Goal: Task Accomplishment & Management: Manage account settings

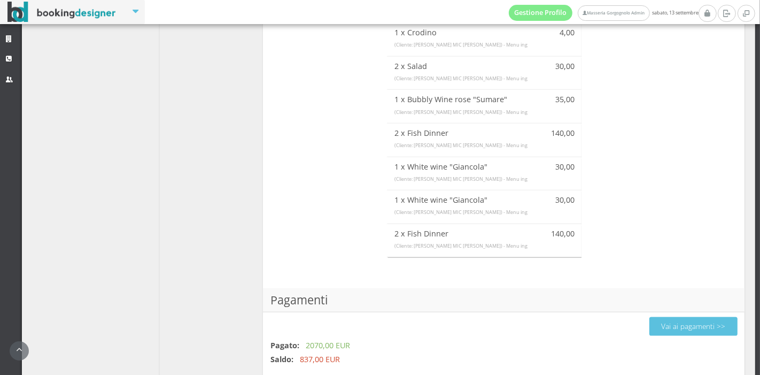
scroll to position [1094, 0]
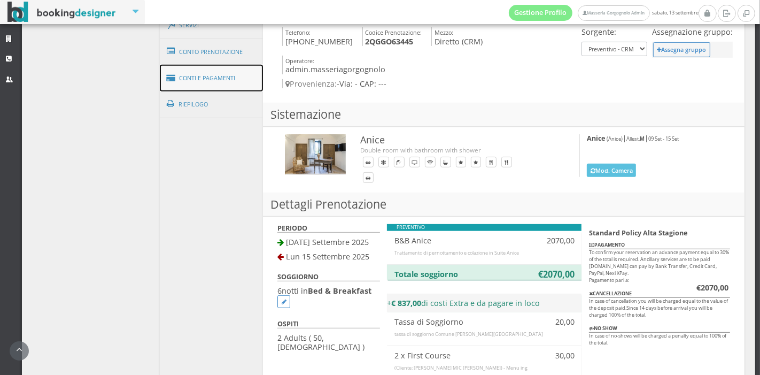
click at [244, 75] on link "Conti e Pagamenti" at bounding box center [212, 78] width 104 height 27
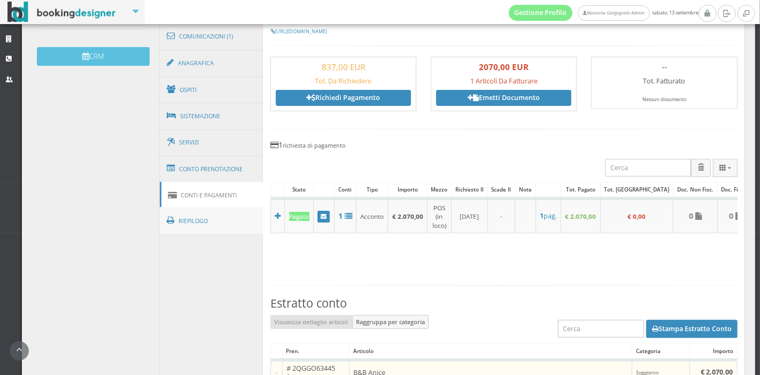
scroll to position [342, 0]
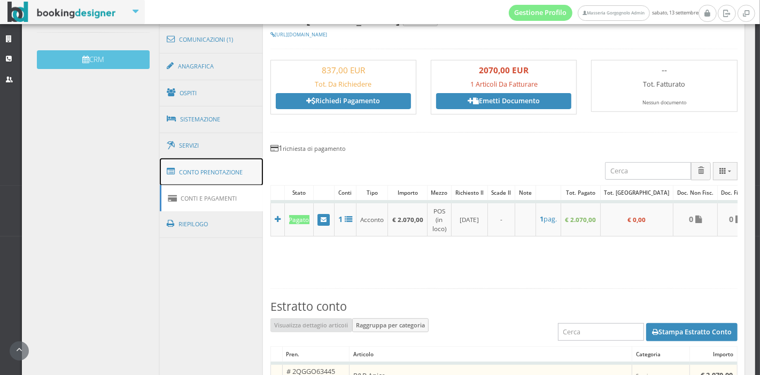
click at [239, 161] on link "Conto Prenotazione" at bounding box center [212, 172] width 104 height 28
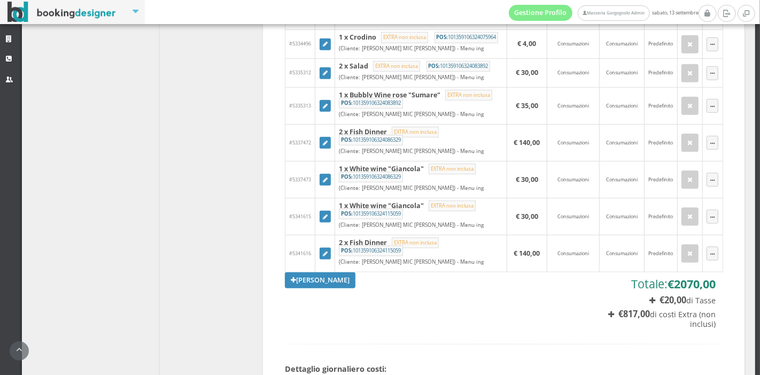
scroll to position [737, 0]
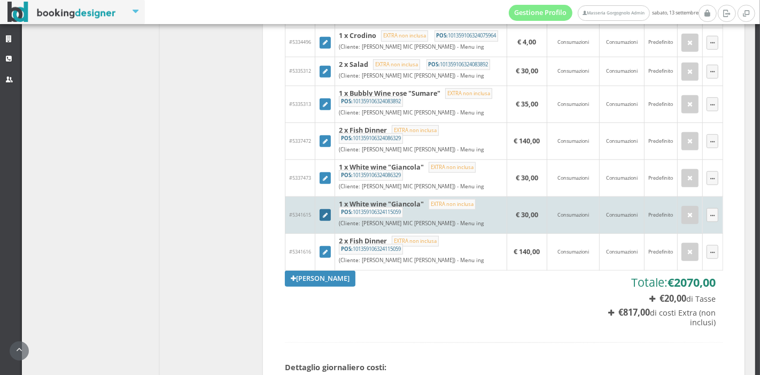
click at [323, 218] on icon at bounding box center [325, 216] width 5 height 6
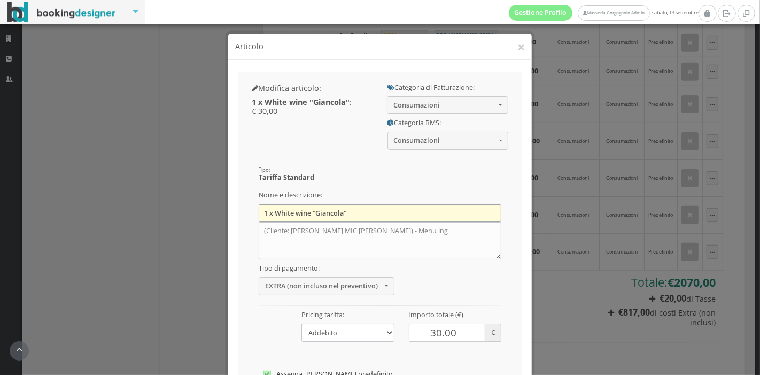
click at [265, 217] on input "1 x White wine "Giancola"" at bounding box center [380, 213] width 243 height 18
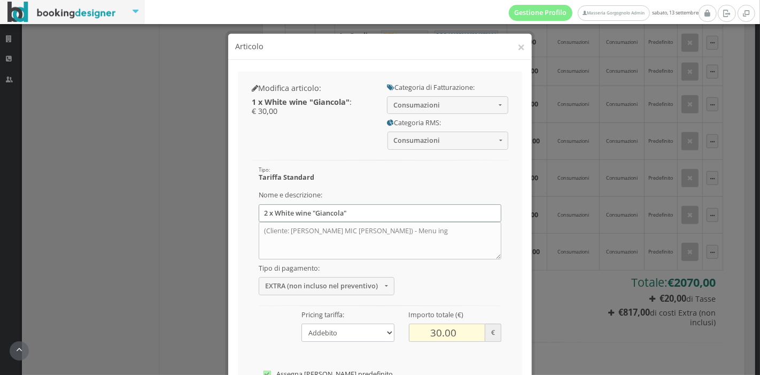
type input "2 x White wine "Giancola""
click at [429, 334] on input "30.00" at bounding box center [447, 332] width 77 height 18
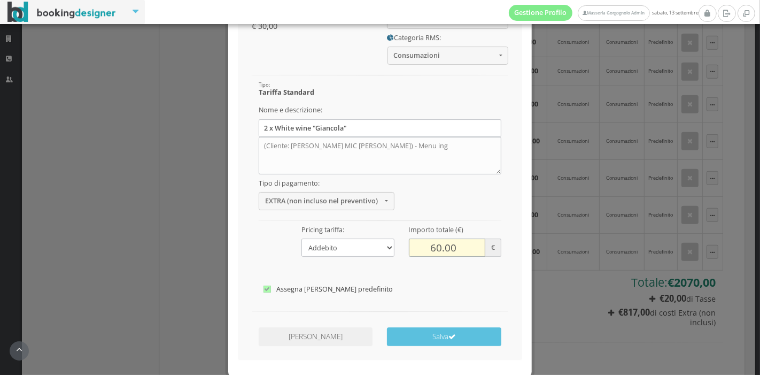
scroll to position [133, 0]
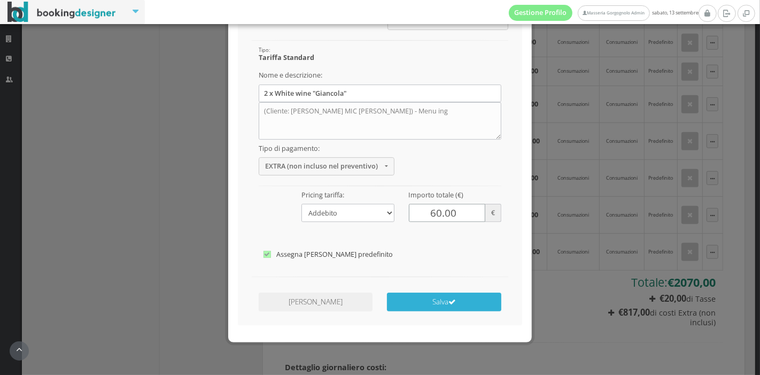
type input "60.00"
click at [441, 308] on button "Salva" at bounding box center [444, 301] width 114 height 19
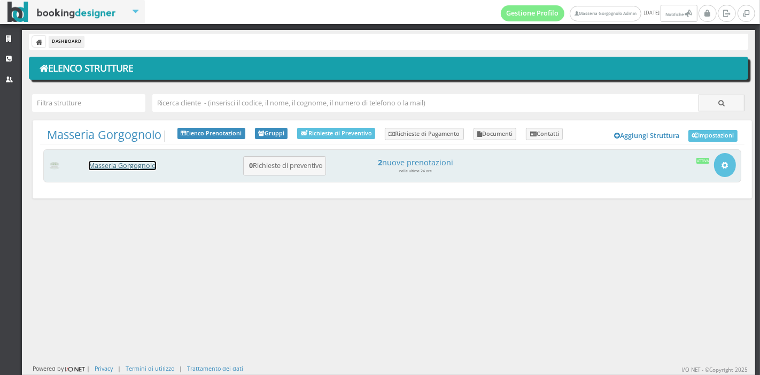
click at [93, 164] on link "Masseria Gorgognolo" at bounding box center [122, 165] width 67 height 9
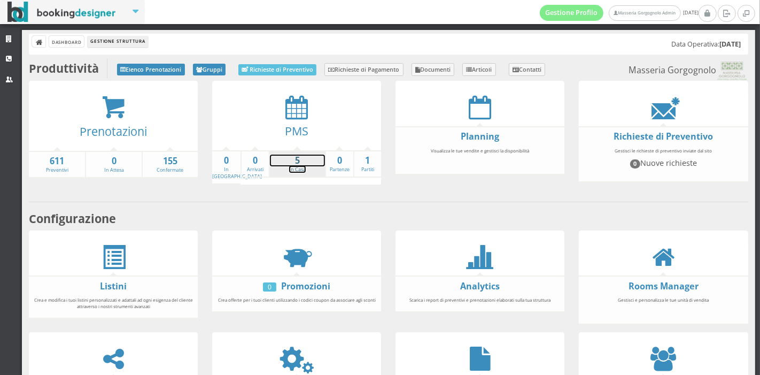
click at [298, 168] on link "5 In Casa" at bounding box center [297, 163] width 55 height 19
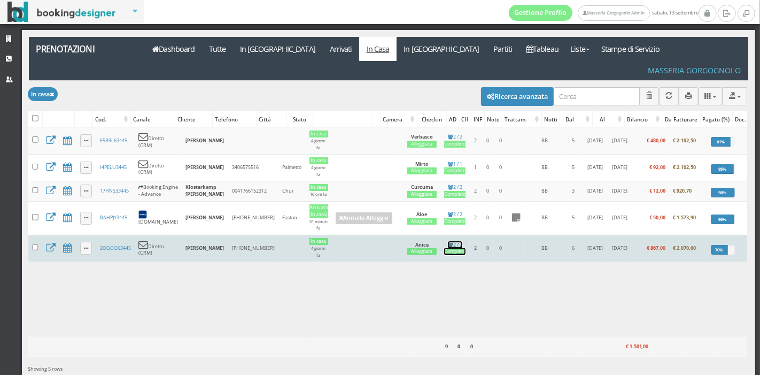
click at [444, 248] on div "Completo" at bounding box center [454, 251] width 21 height 7
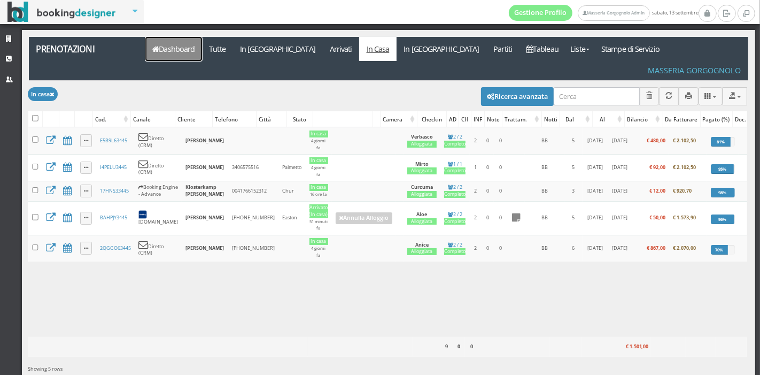
click at [156, 53] on link "Dashboard" at bounding box center [173, 49] width 57 height 24
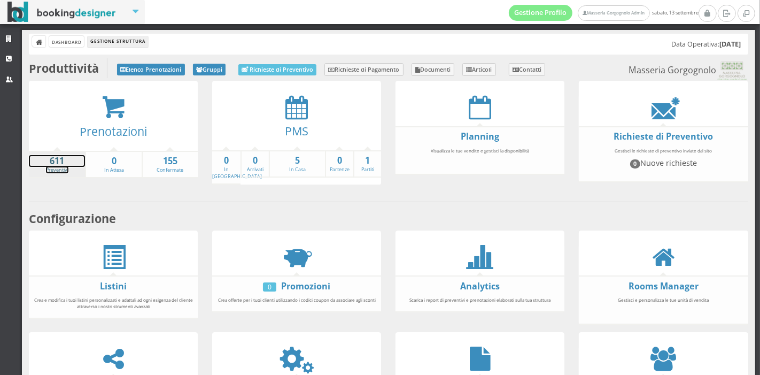
click at [57, 169] on link "611 Preventivi" at bounding box center [57, 164] width 56 height 19
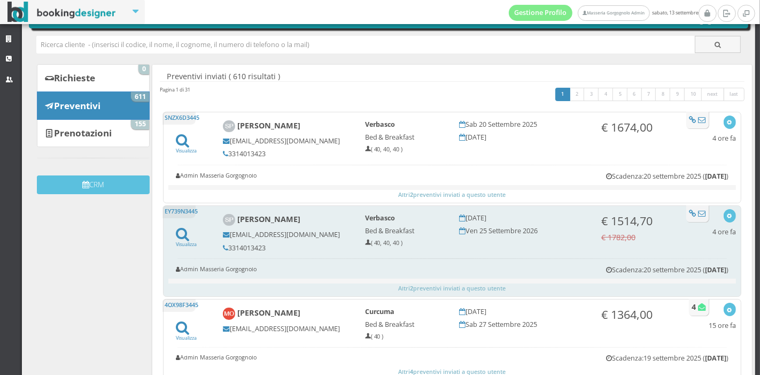
scroll to position [51, 0]
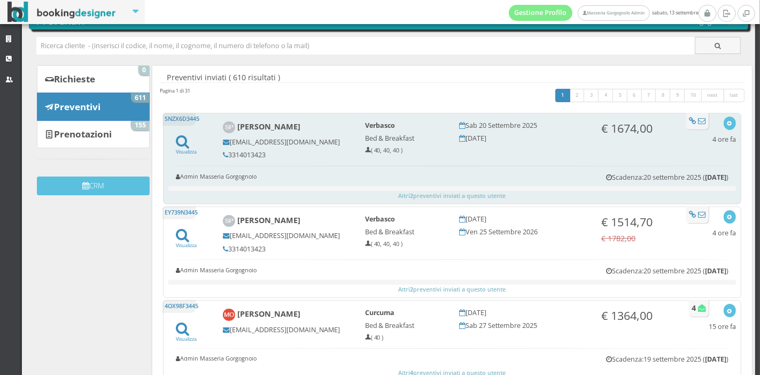
click at [278, 127] on b "[PERSON_NAME]" at bounding box center [268, 126] width 63 height 10
click at [438, 163] on form "Altri 2 preventivi inviati a questo utente" at bounding box center [452, 159] width 568 height 84
click at [181, 136] on icon at bounding box center [182, 141] width 13 height 14
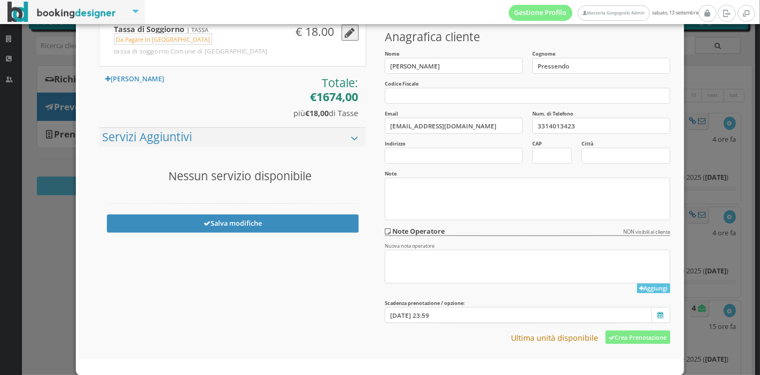
scroll to position [241, 0]
click at [623, 334] on button "Crea Prenotazione" at bounding box center [638, 336] width 65 height 13
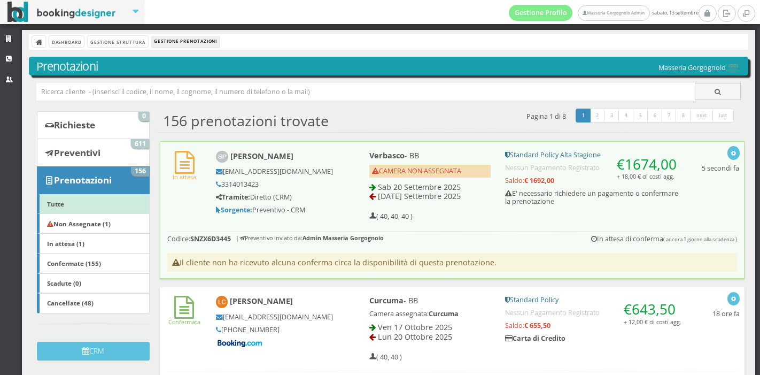
click at [424, 187] on span "Sab 20 Settembre 2025" at bounding box center [419, 187] width 83 height 10
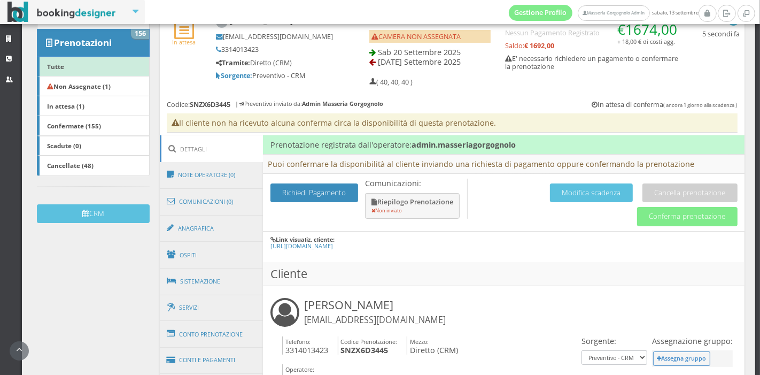
scroll to position [153, 0]
click at [638, 217] on button "Conferma prenotazione" at bounding box center [687, 216] width 101 height 19
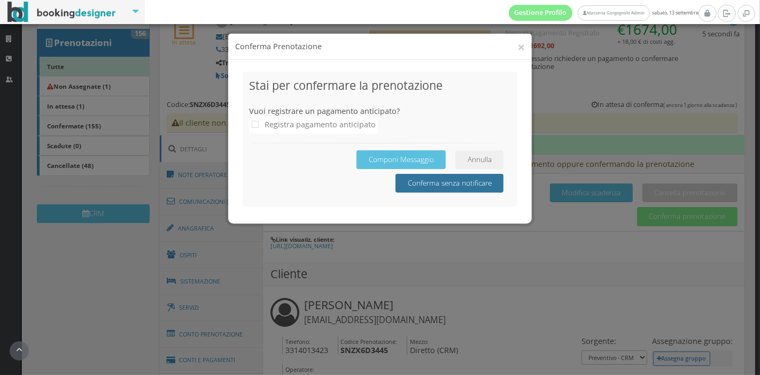
click at [422, 183] on button "Conferma senza notificare" at bounding box center [450, 183] width 108 height 19
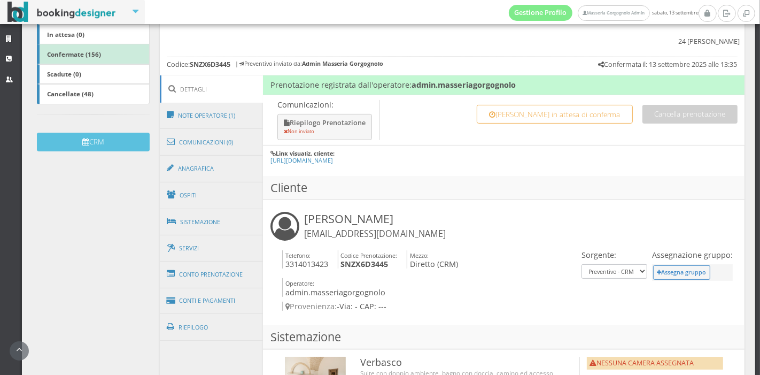
scroll to position [233, 0]
click at [208, 260] on link "Conto Prenotazione" at bounding box center [212, 274] width 104 height 28
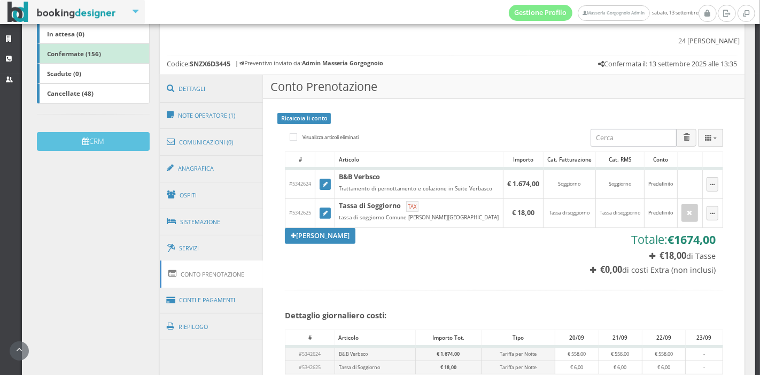
scroll to position [274, 0]
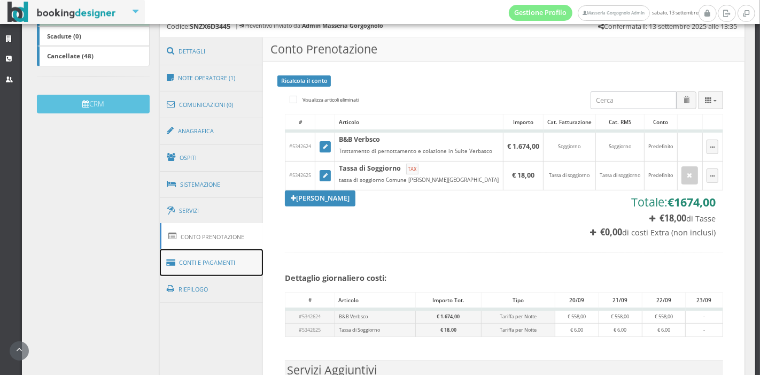
click at [230, 249] on link "Conti e Pagamenti" at bounding box center [212, 262] width 104 height 27
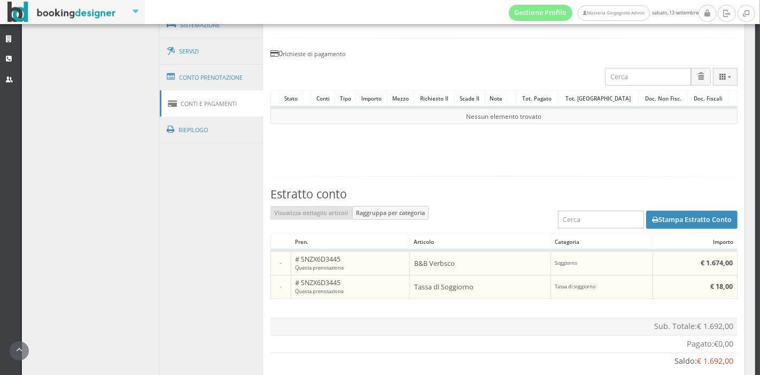
scroll to position [452, 0]
click at [658, 210] on button "Stampa Estratto Conto" at bounding box center [691, 219] width 91 height 18
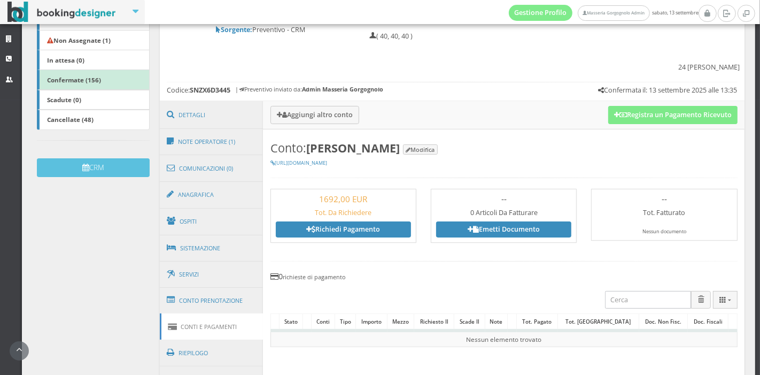
scroll to position [204, 0]
click at [212, 234] on link "Sistemazione" at bounding box center [212, 248] width 104 height 28
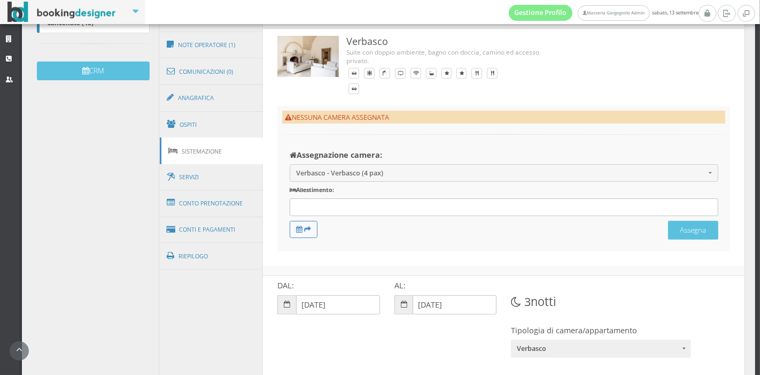
scroll to position [313, 0]
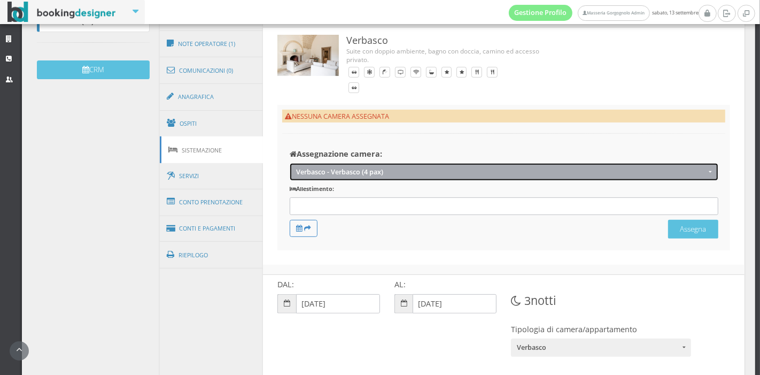
click at [384, 168] on span "Verbasco - Verbasco (4 pax)" at bounding box center [500, 172] width 409 height 8
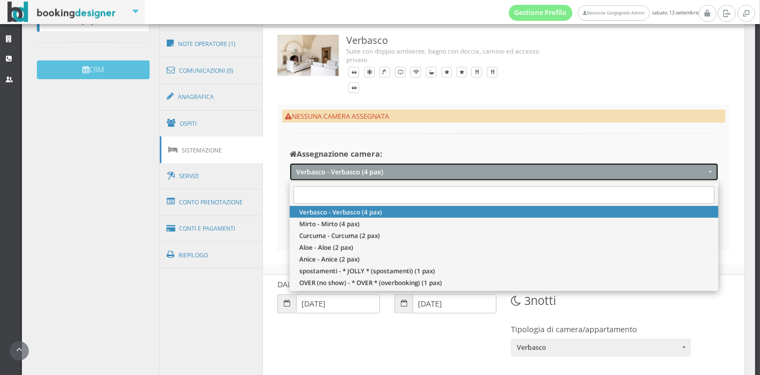
click at [384, 168] on span "Verbasco - Verbasco (4 pax)" at bounding box center [500, 172] width 409 height 8
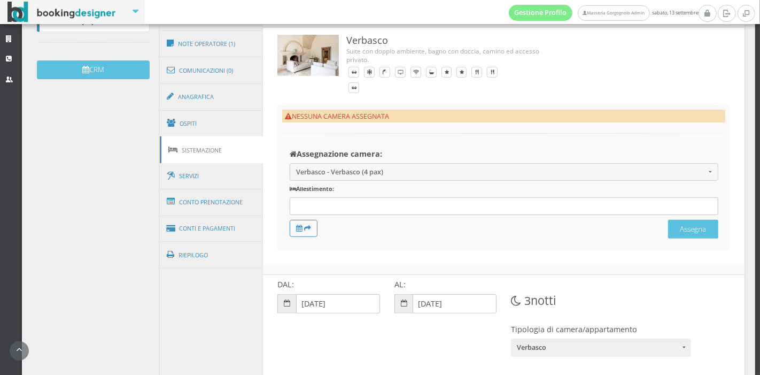
click at [381, 197] on div at bounding box center [504, 206] width 429 height 18
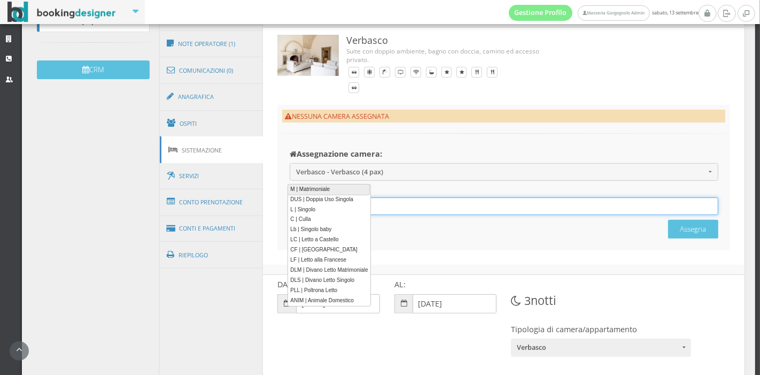
click at [321, 190] on link "M | Matrimoniale" at bounding box center [329, 189] width 82 height 11
type input "M"
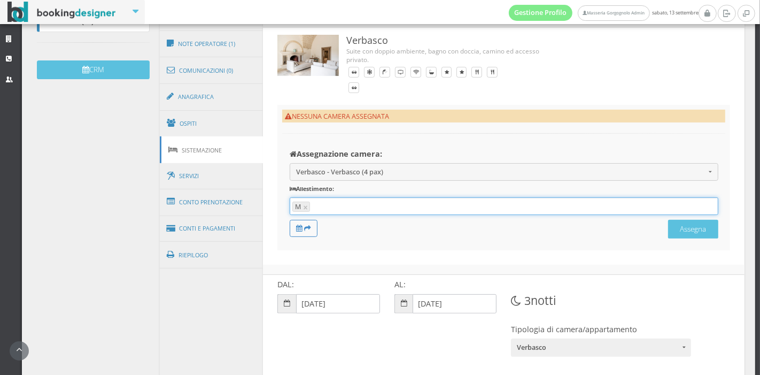
click at [325, 202] on input "text" at bounding box center [513, 207] width 400 height 10
type input "s"
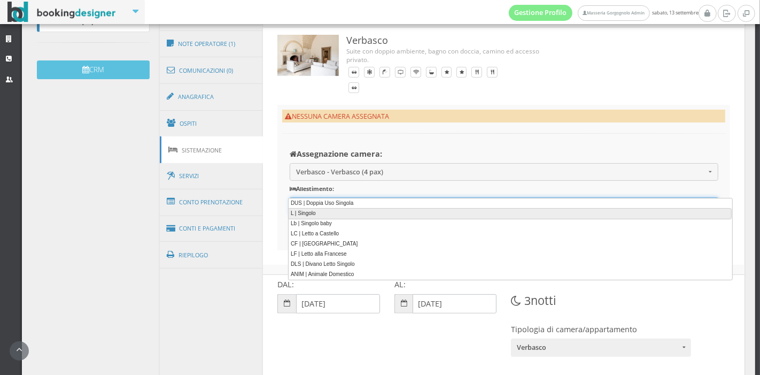
click at [319, 211] on link "L | Singolo" at bounding box center [510, 213] width 444 height 11
type input "M, L"
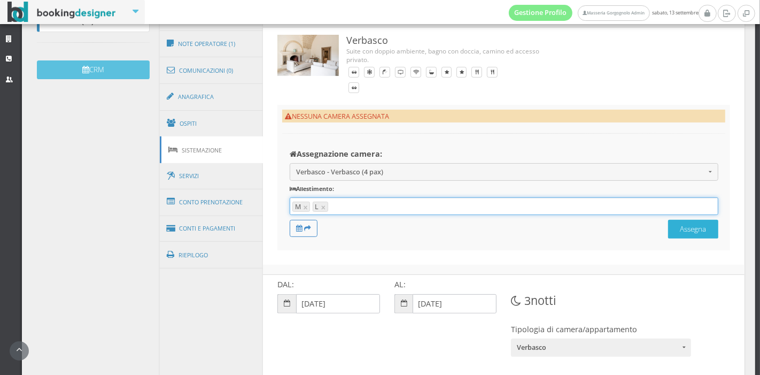
click at [695, 220] on button "Assegna" at bounding box center [693, 229] width 50 height 19
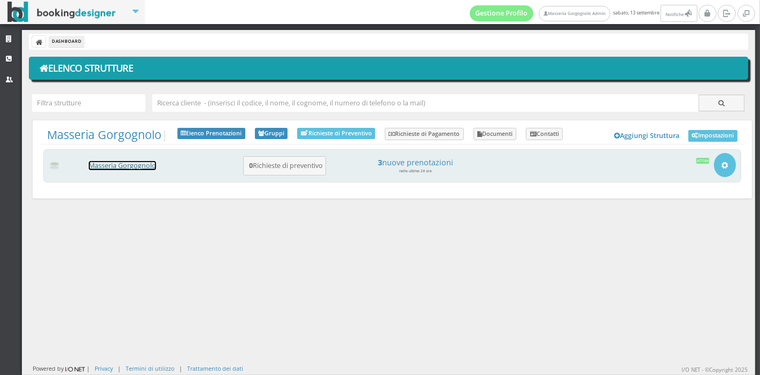
click at [128, 164] on link "Masseria Gorgognolo" at bounding box center [122, 165] width 67 height 9
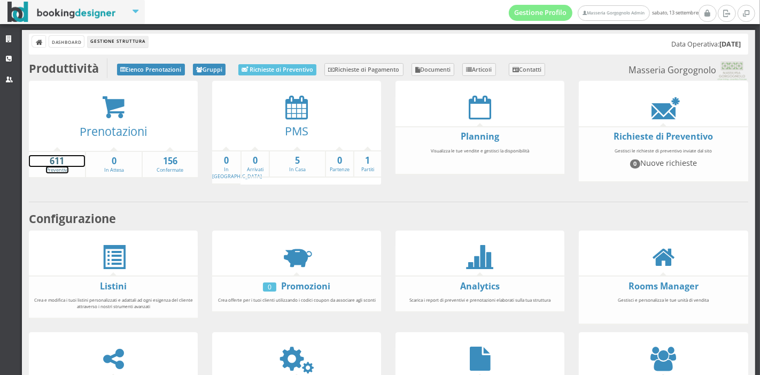
click at [69, 155] on strong "611" at bounding box center [57, 161] width 56 height 12
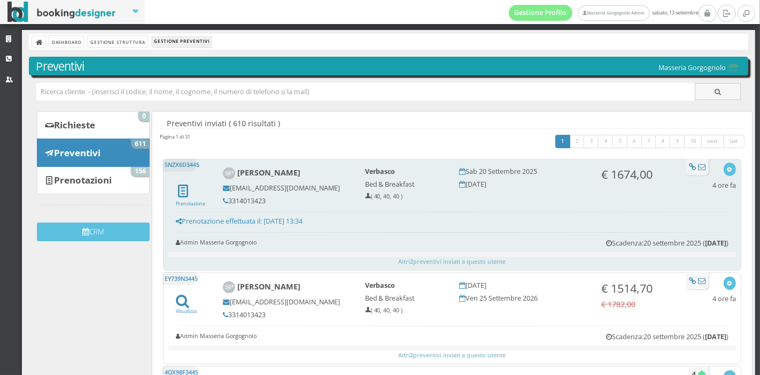
click at [296, 191] on h5 "[EMAIL_ADDRESS][DOMAIN_NAME]" at bounding box center [286, 188] width 127 height 8
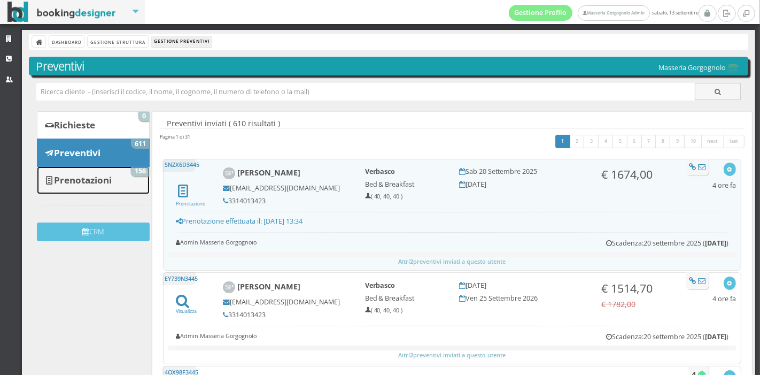
click at [76, 179] on b "Prenotazioni" at bounding box center [83, 180] width 58 height 12
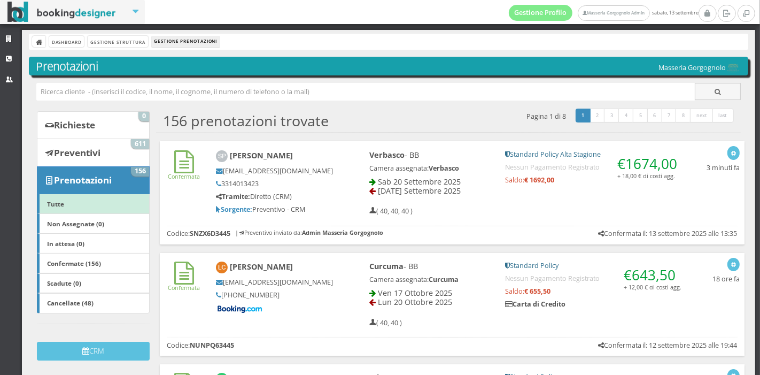
click at [336, 176] on div "[PERSON_NAME] [EMAIL_ADDRESS][DOMAIN_NAME] 3314013423 Tramite: Diretto (CRM) So…" at bounding box center [274, 181] width 132 height 73
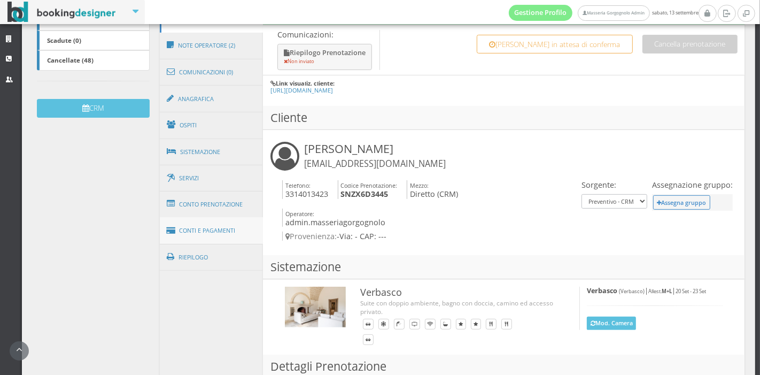
scroll to position [273, 0]
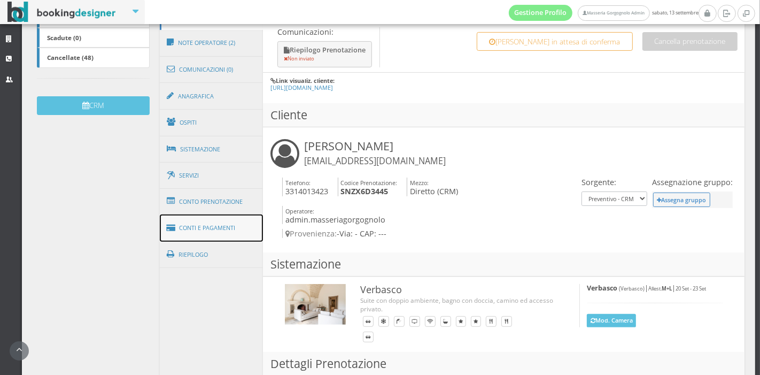
click at [221, 233] on link "Conti e Pagamenti" at bounding box center [212, 227] width 104 height 27
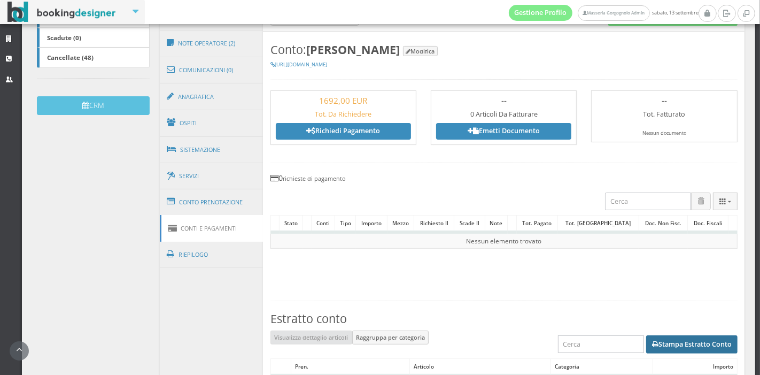
click at [675, 342] on button "Stampa Estratto Conto" at bounding box center [691, 344] width 91 height 18
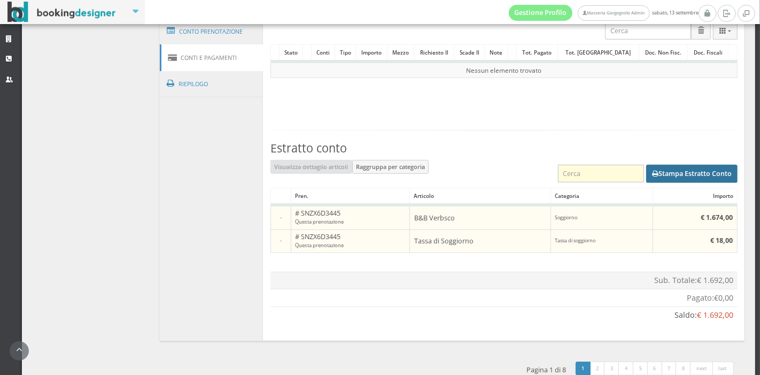
scroll to position [473, 0]
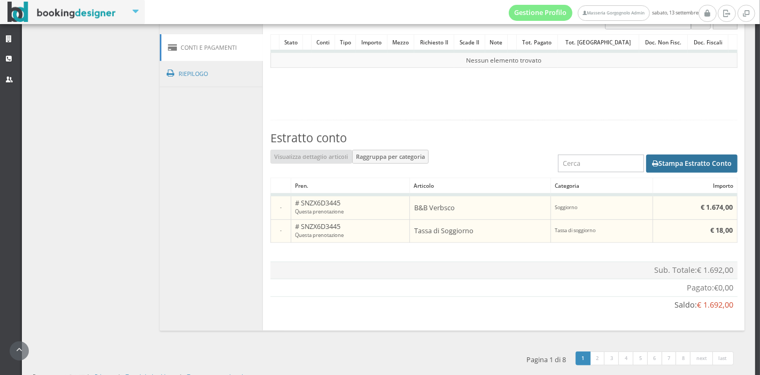
click at [701, 166] on button "Stampa Estratto Conto" at bounding box center [691, 163] width 91 height 18
